Goal: Information Seeking & Learning: Learn about a topic

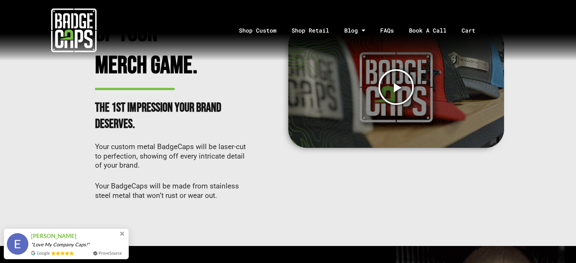
scroll to position [429, 0]
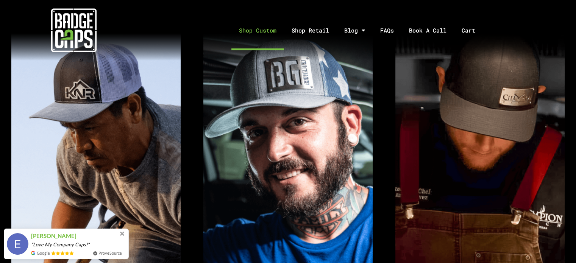
click at [273, 34] on link "Shop Custom" at bounding box center [257, 31] width 53 height 40
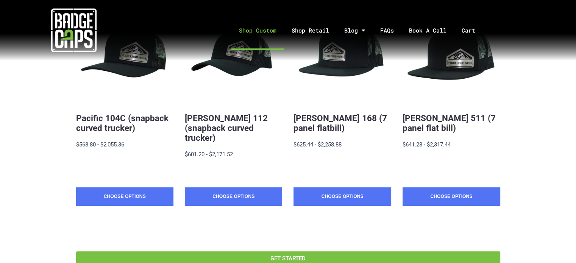
scroll to position [193, 0]
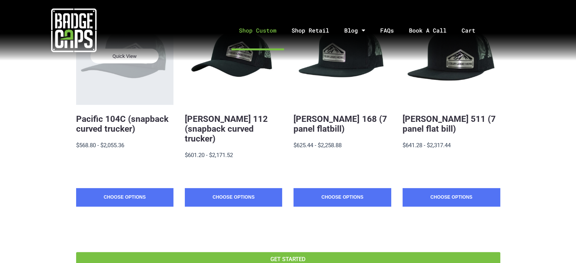
click at [130, 73] on div "Quick View" at bounding box center [124, 56] width 97 height 97
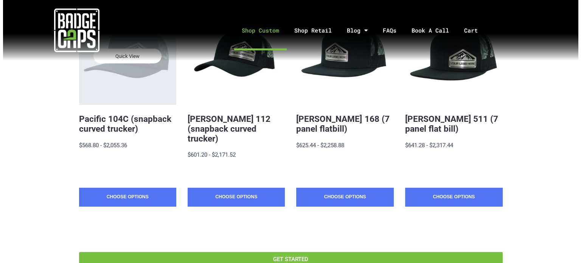
scroll to position [0, 0]
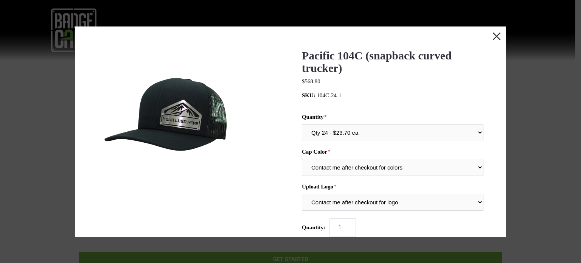
click at [498, 38] on button "Close this dialog window" at bounding box center [497, 35] width 19 height 19
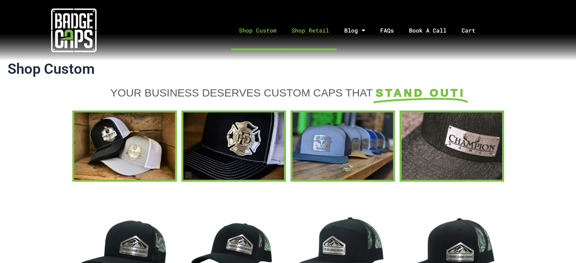
click at [329, 28] on link "Shop Retail" at bounding box center [310, 31] width 53 height 40
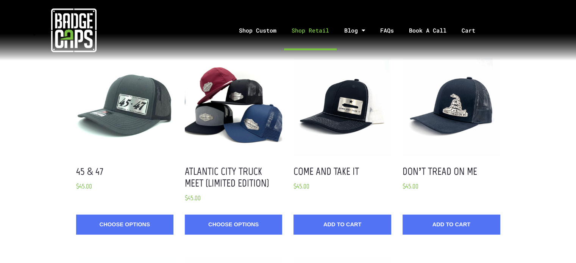
scroll to position [33, 0]
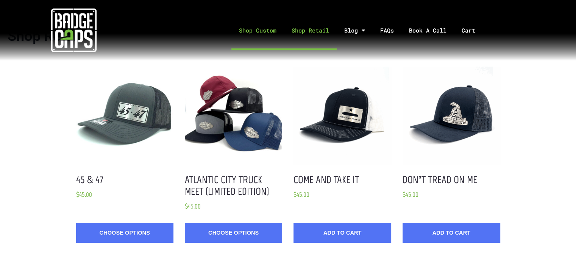
click at [259, 30] on link "Shop Custom" at bounding box center [257, 31] width 53 height 40
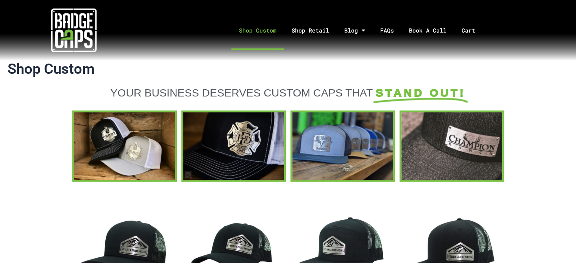
click at [403, 97] on icon at bounding box center [421, 93] width 98 height 20
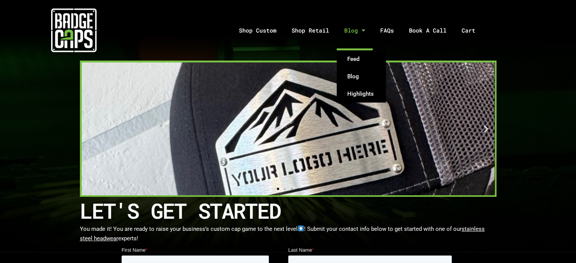
click at [361, 31] on span "Menu" at bounding box center [361, 30] width 7 height 13
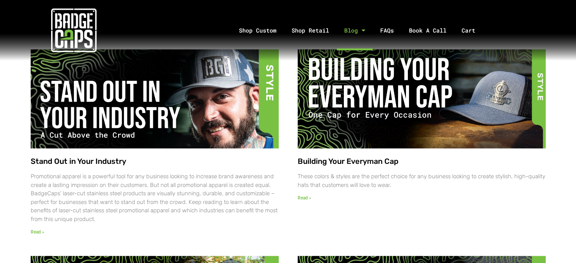
scroll to position [330, 0]
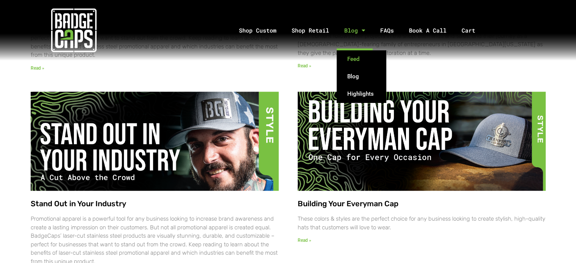
click at [357, 56] on link "Feed" at bounding box center [361, 58] width 49 height 17
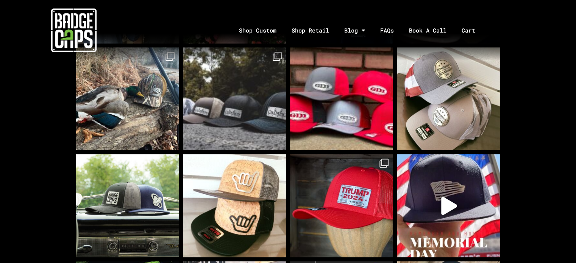
scroll to position [644, 0]
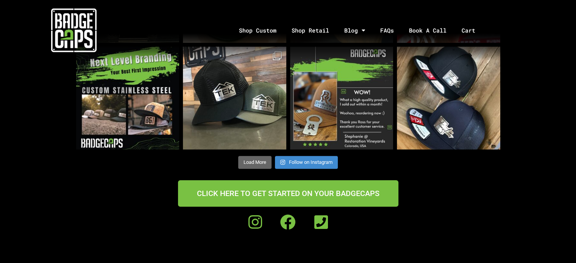
click at [255, 164] on button "Load More" at bounding box center [254, 162] width 33 height 13
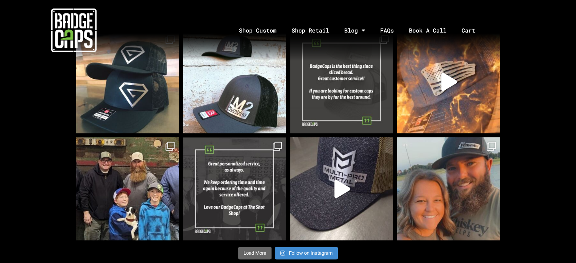
scroll to position [1099, 0]
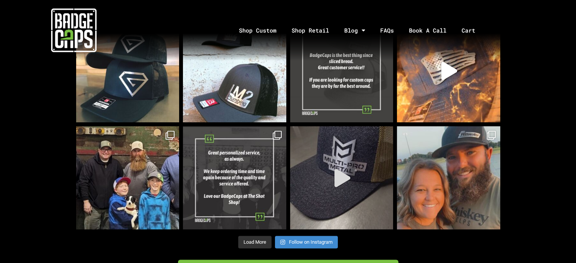
click at [339, 182] on icon "Play" at bounding box center [342, 178] width 16 height 18
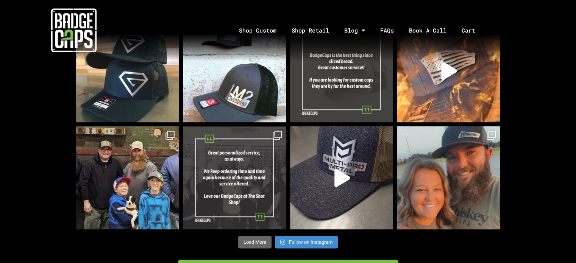
click at [262, 245] on span "Load More" at bounding box center [254, 242] width 23 height 6
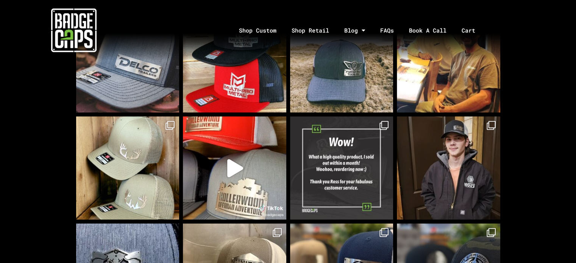
scroll to position [1318, 0]
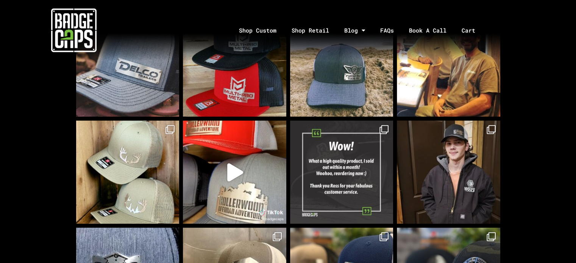
click at [234, 68] on img at bounding box center [234, 65] width 103 height 103
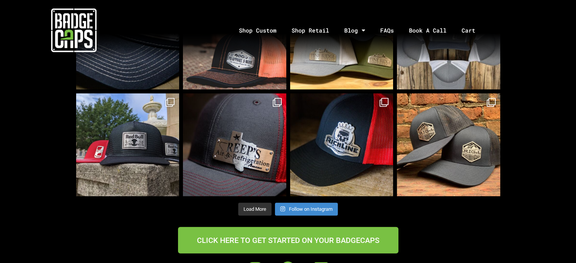
scroll to position [1679, 0]
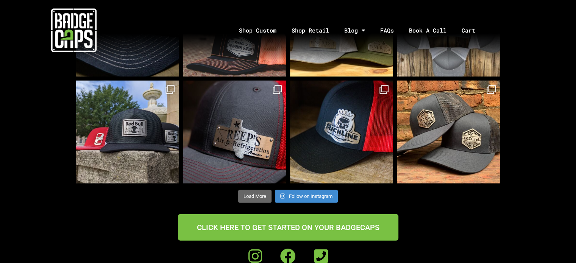
click at [259, 198] on span "Load More" at bounding box center [254, 196] width 23 height 6
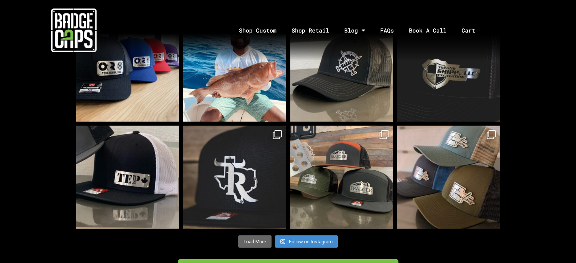
scroll to position [2282, 0]
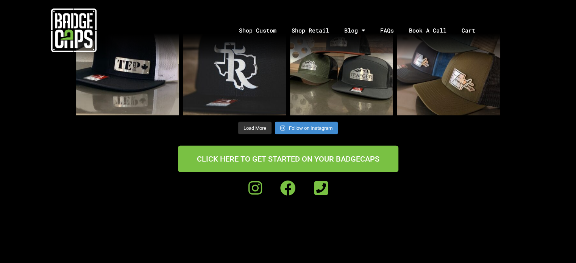
click at [234, 126] on div "Load More Follow on Instagram" at bounding box center [288, 127] width 424 height 15
click at [259, 128] on span "Load More" at bounding box center [254, 128] width 23 height 6
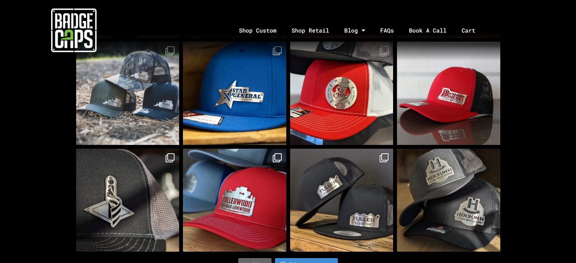
scroll to position [2708, 0]
